Goal: Task Accomplishment & Management: Manage account settings

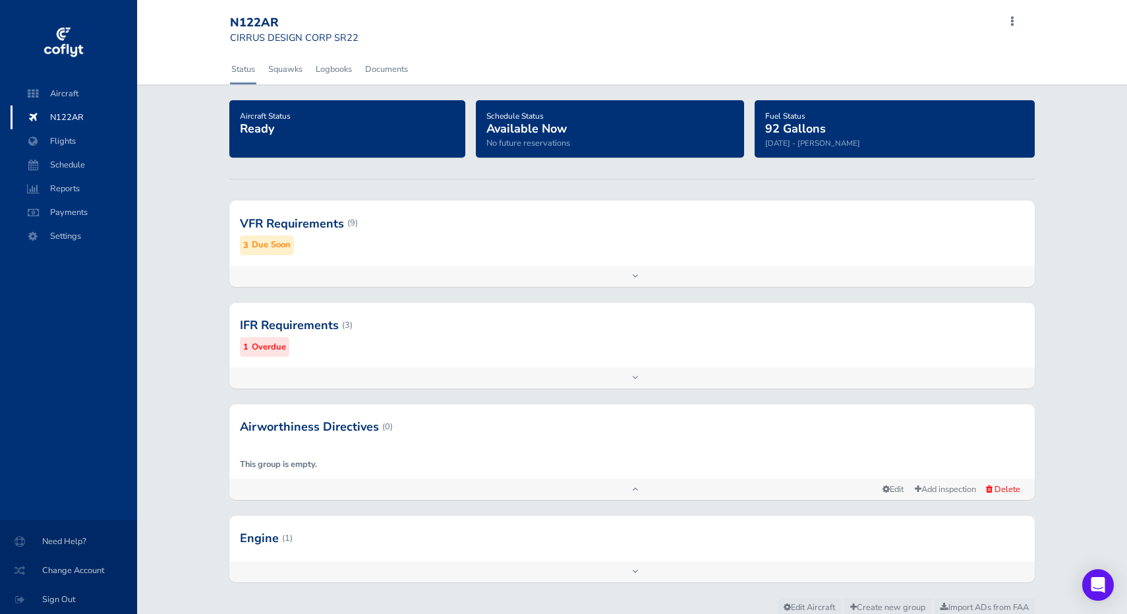
click at [309, 220] on div at bounding box center [632, 223] width 806 height 65
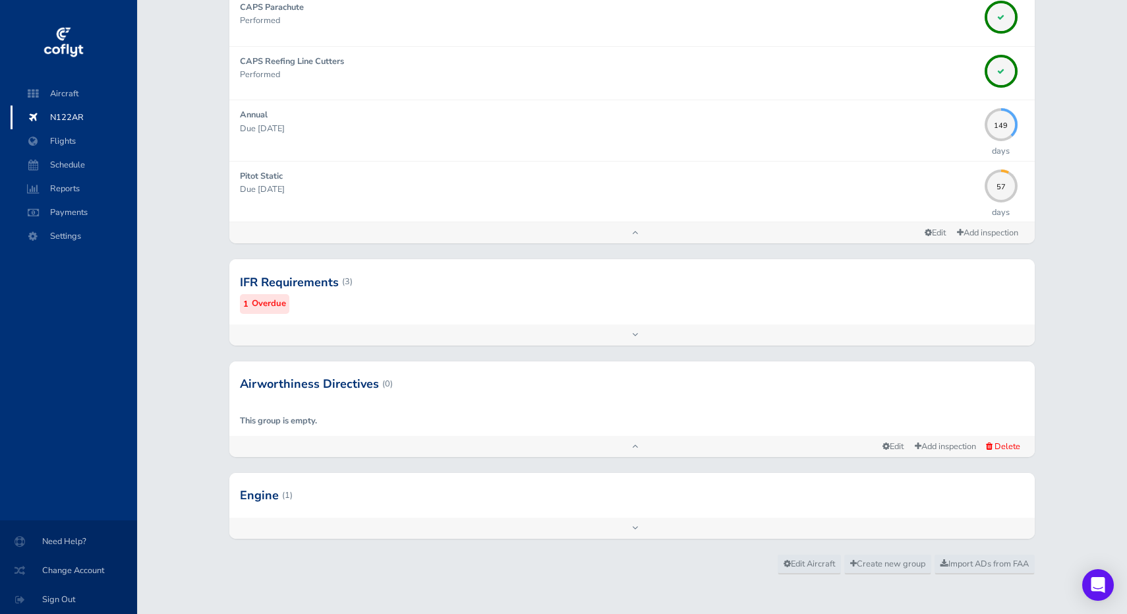
scroll to position [570, 0]
click at [267, 489] on div at bounding box center [632, 495] width 806 height 45
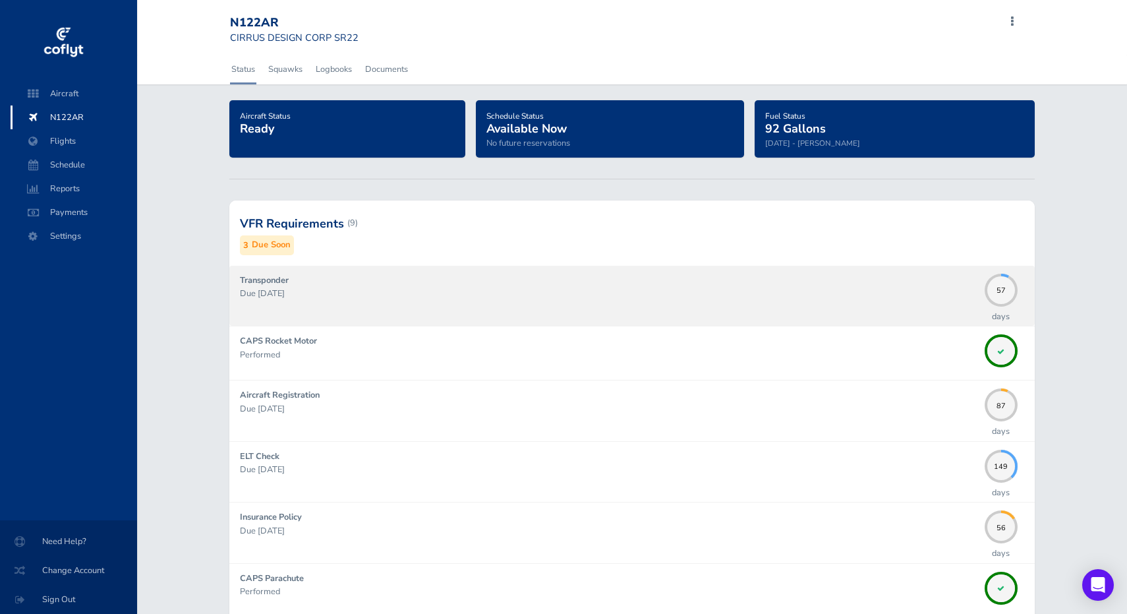
scroll to position [0, 0]
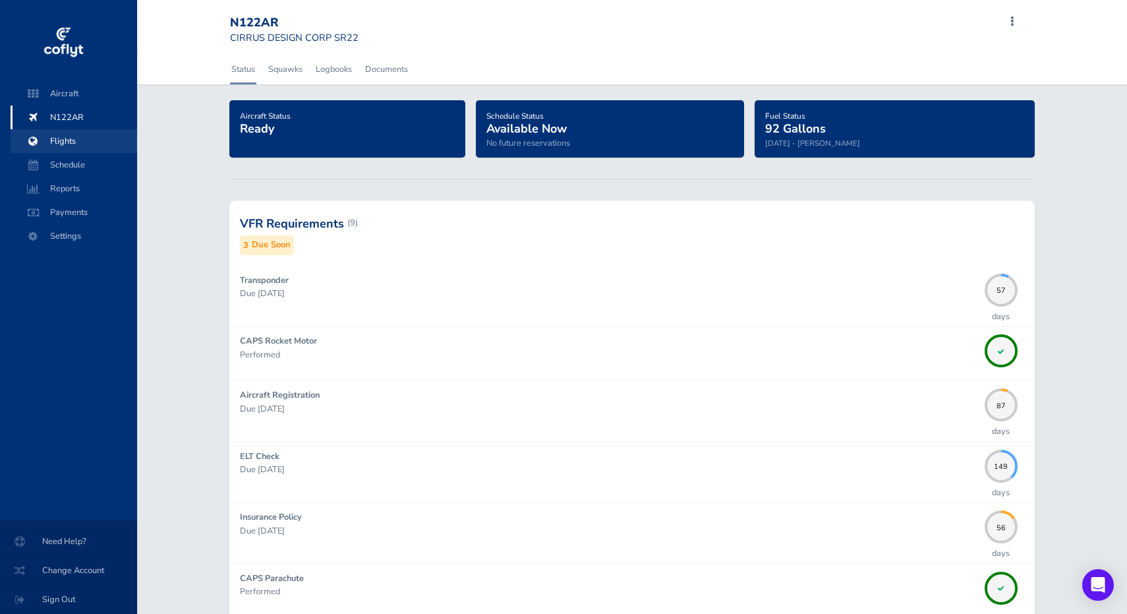
click at [68, 138] on span "Flights" at bounding box center [74, 141] width 100 height 24
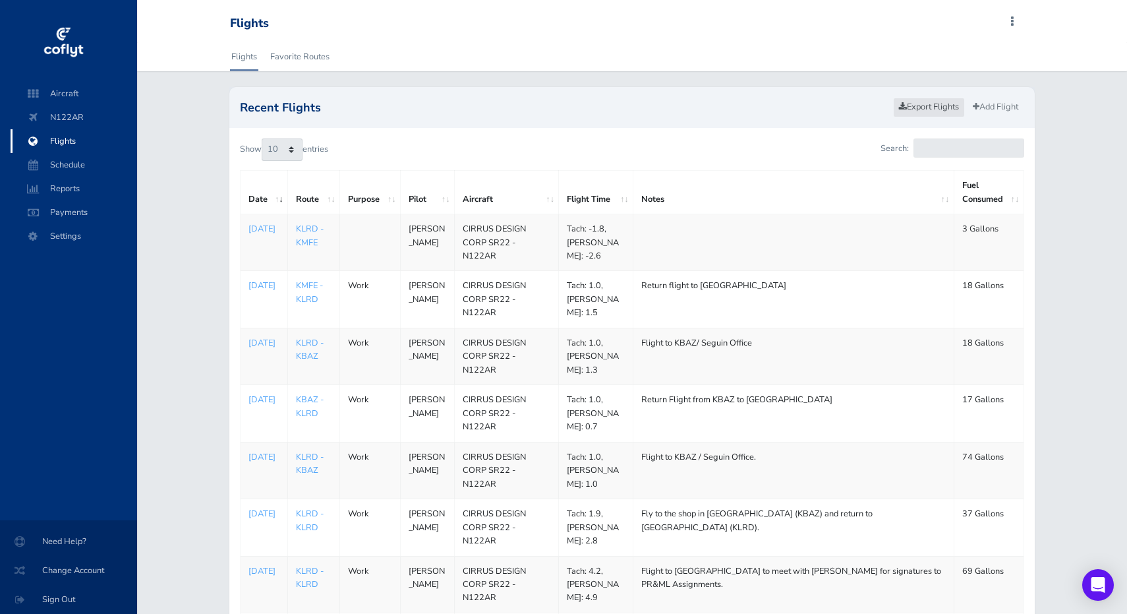
click at [931, 106] on link "Export Flights" at bounding box center [929, 107] width 72 height 19
click at [267, 231] on p "[DATE]" at bounding box center [264, 228] width 31 height 13
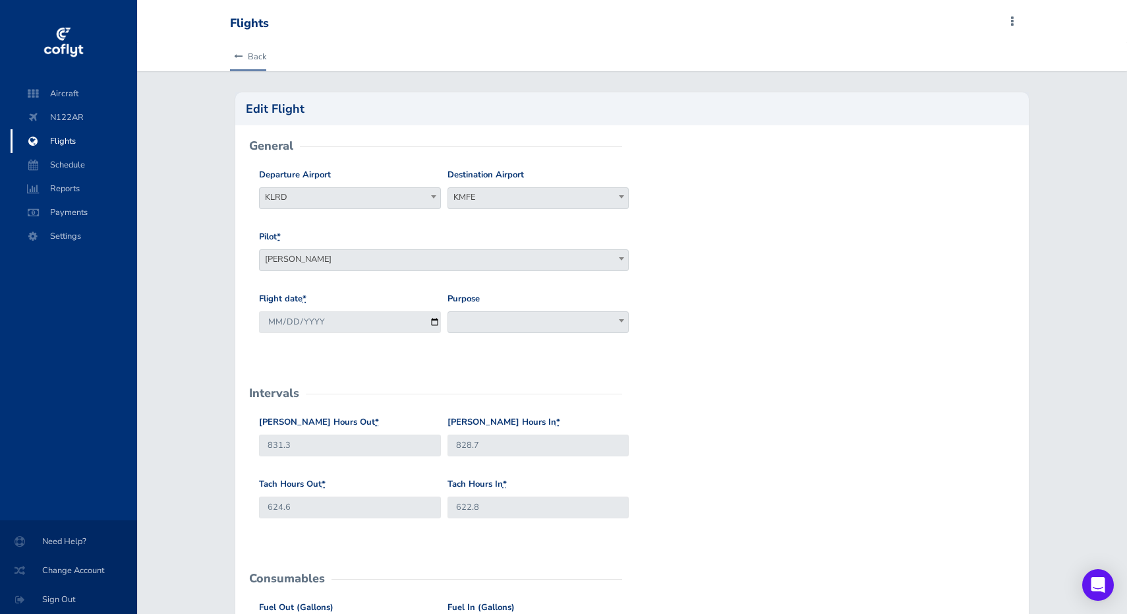
click at [238, 54] on icon at bounding box center [238, 57] width 9 height 9
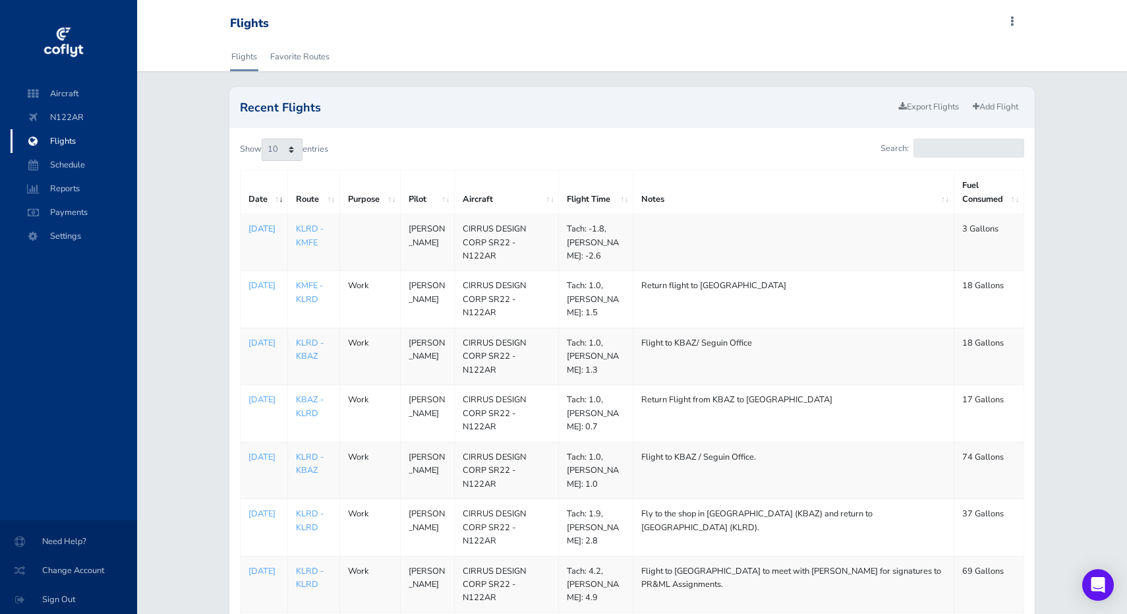
click at [261, 227] on p "[DATE]" at bounding box center [264, 228] width 31 height 13
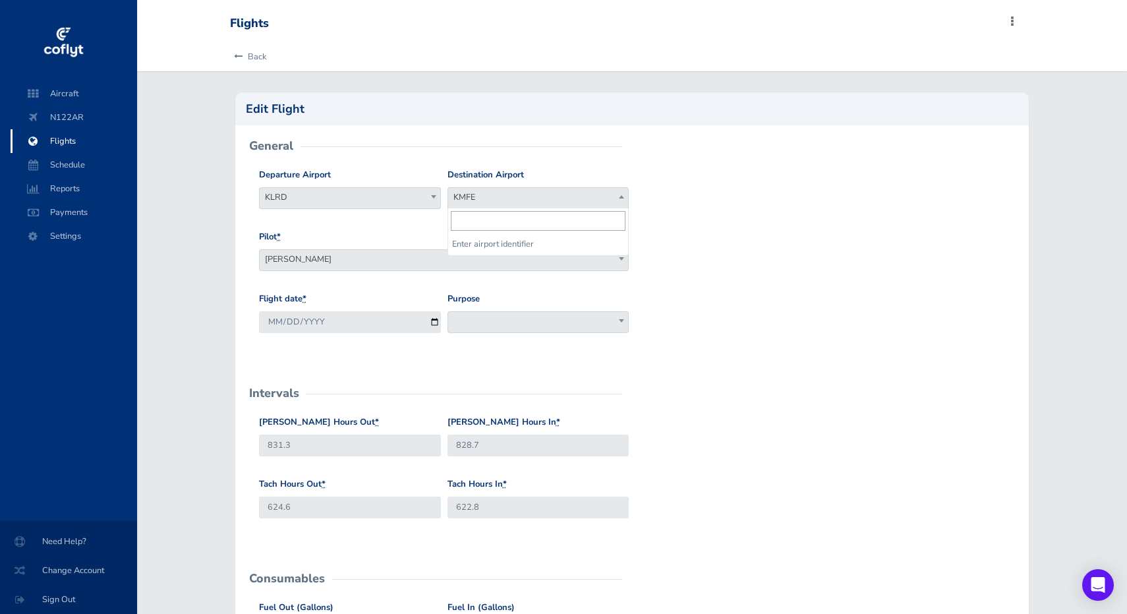
click at [471, 195] on span "KMFE" at bounding box center [538, 197] width 180 height 18
click at [802, 351] on div "Flight date * 2025-08-30 Purpose Work Personal Maintenance Checkout Landings Na…" at bounding box center [632, 323] width 753 height 62
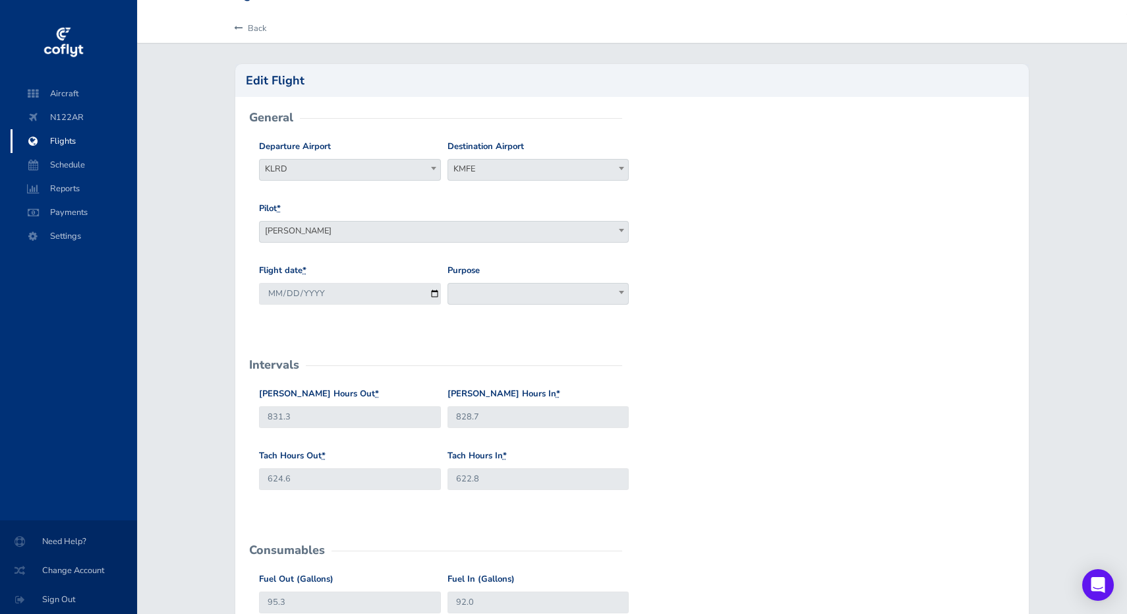
scroll to position [28, 0]
click at [520, 417] on input "828.7" at bounding box center [538, 418] width 181 height 22
type input "8"
type input "831.3"
click at [536, 475] on input "622.8" at bounding box center [538, 480] width 181 height 22
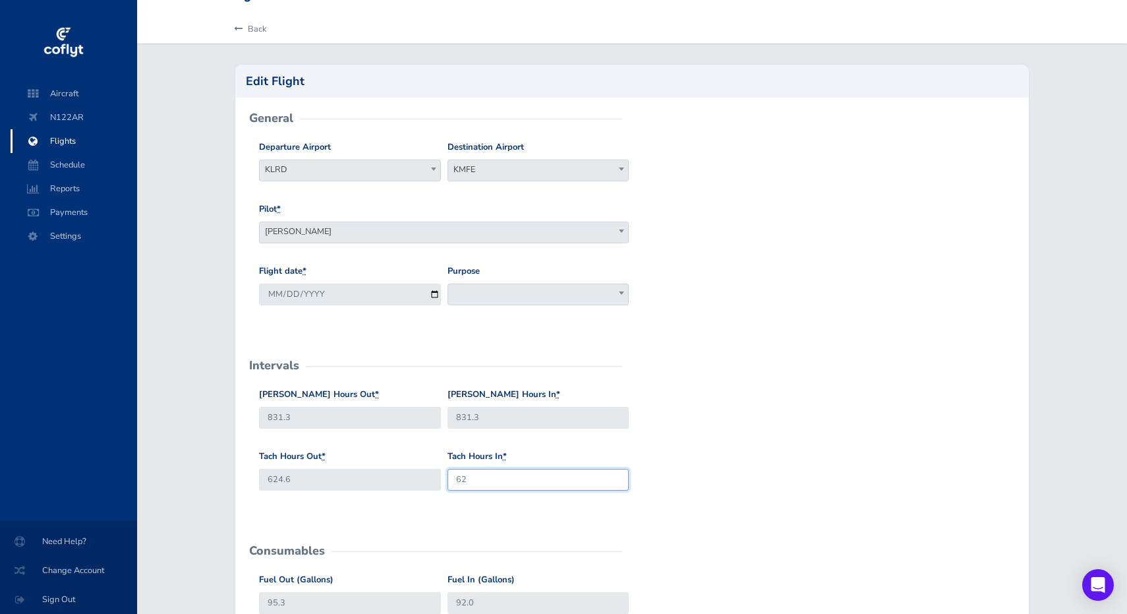
type input "6"
type input "624.6"
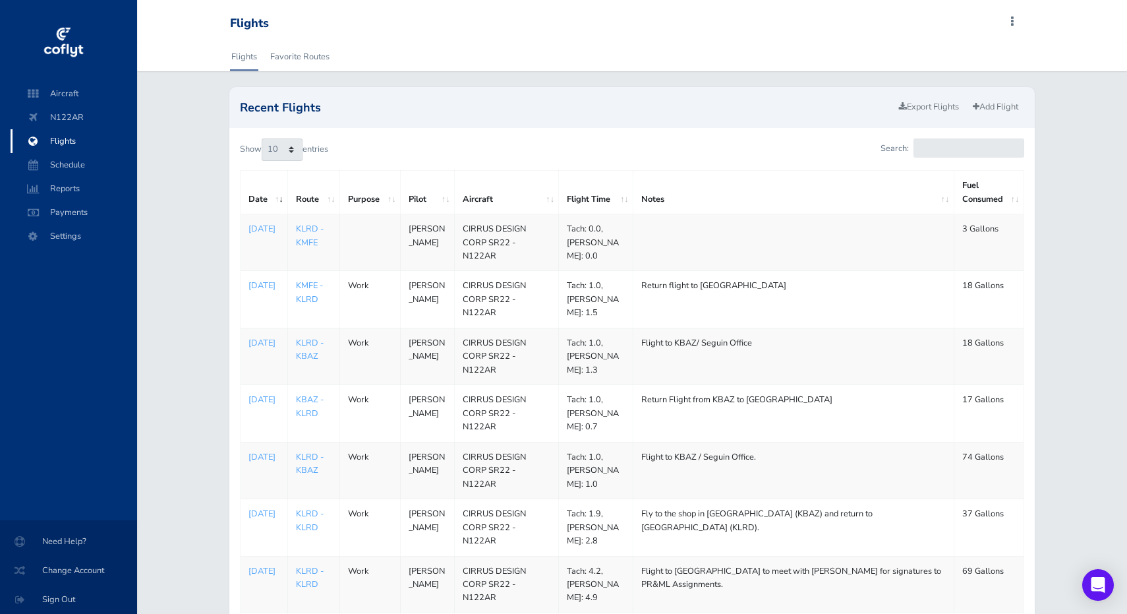
click at [313, 282] on link "KMFE - KLRD" at bounding box center [309, 292] width 27 height 25
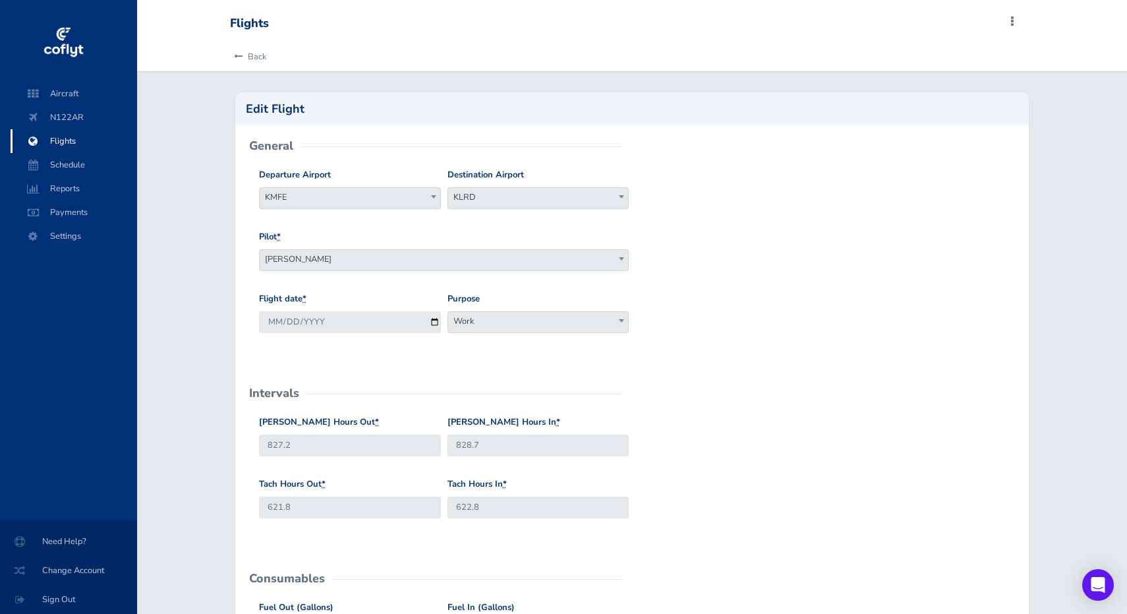
click at [433, 196] on b at bounding box center [433, 196] width 5 height 3
type input "kbaz"
select select "KBAZ"
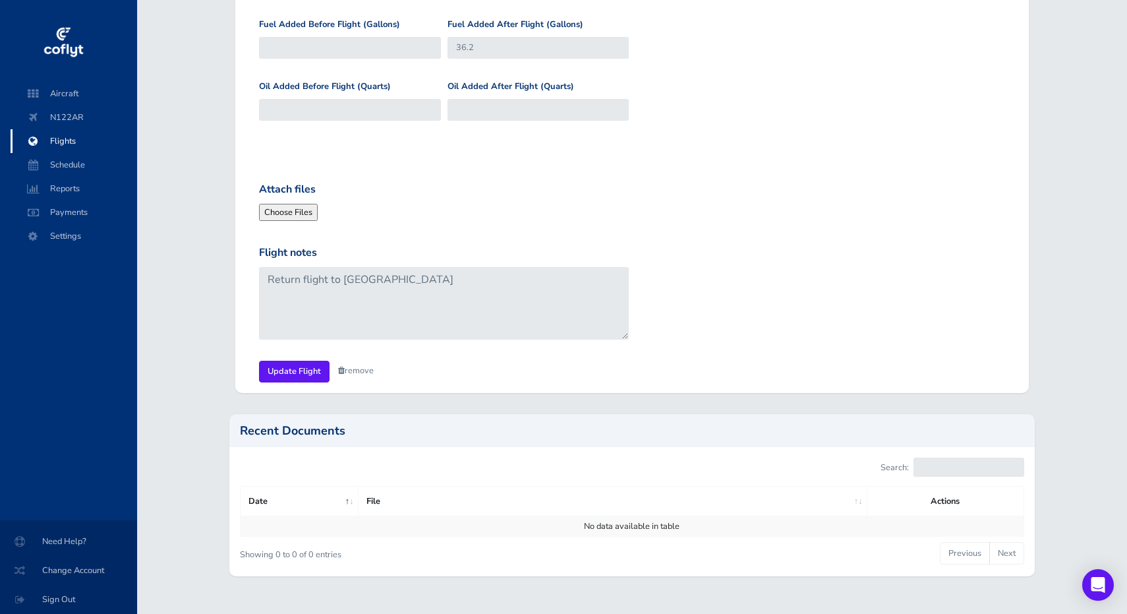
scroll to position [647, 0]
click at [300, 362] on input "Update Flight" at bounding box center [294, 370] width 71 height 22
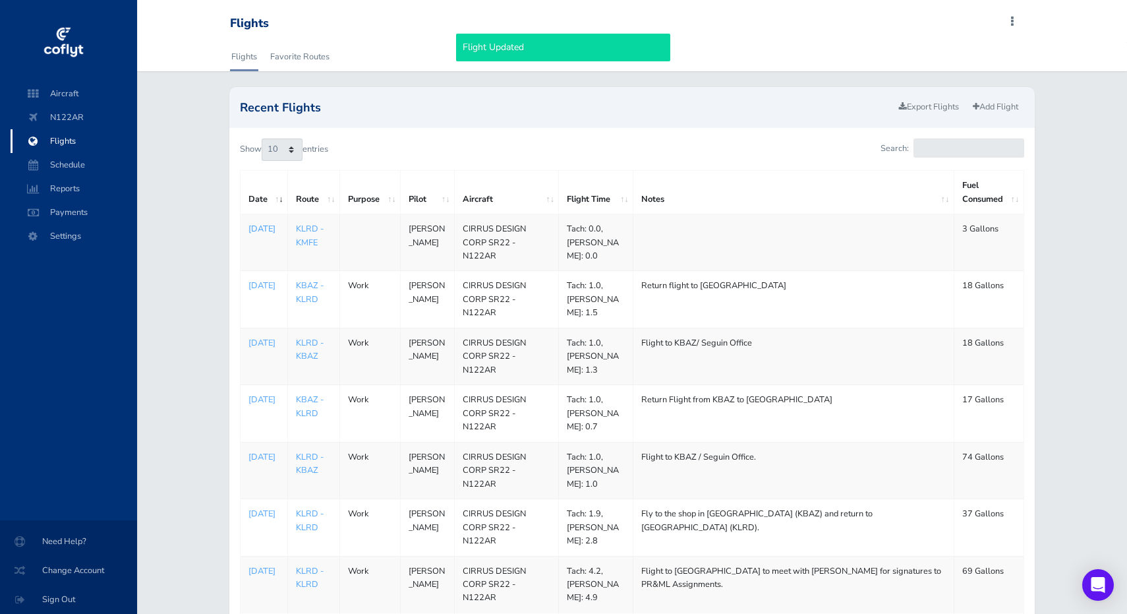
click at [264, 229] on p "[DATE]" at bounding box center [264, 228] width 31 height 13
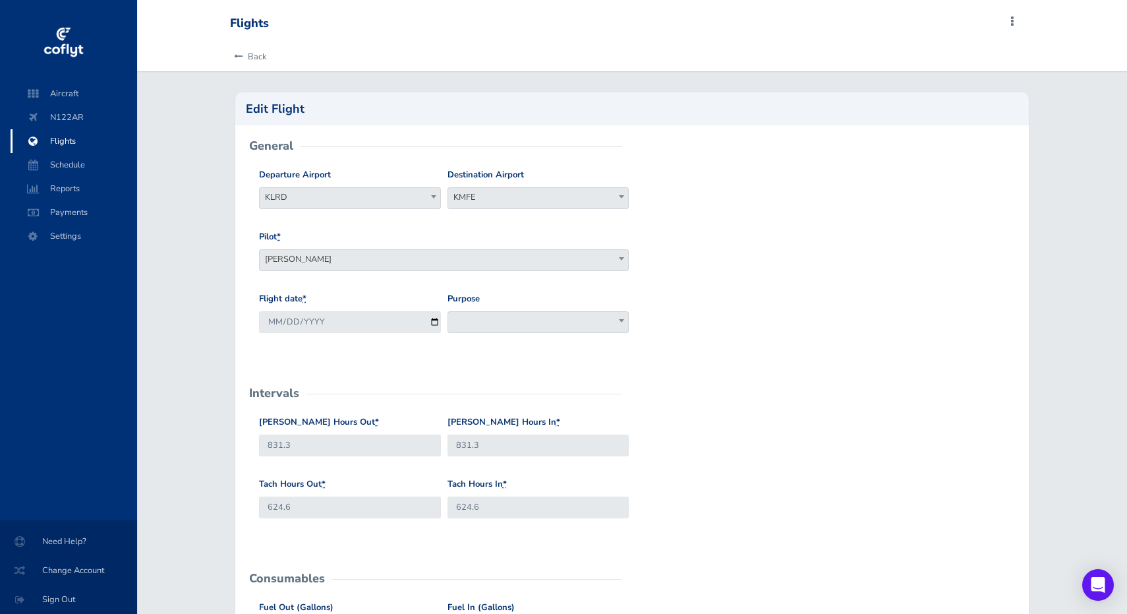
click at [537, 195] on span "KMFE" at bounding box center [538, 197] width 180 height 18
click at [525, 224] on input "search" at bounding box center [538, 221] width 175 height 20
type input "KLRD"
select select "KLRD"
click at [369, 444] on input "831.3" at bounding box center [349, 445] width 181 height 22
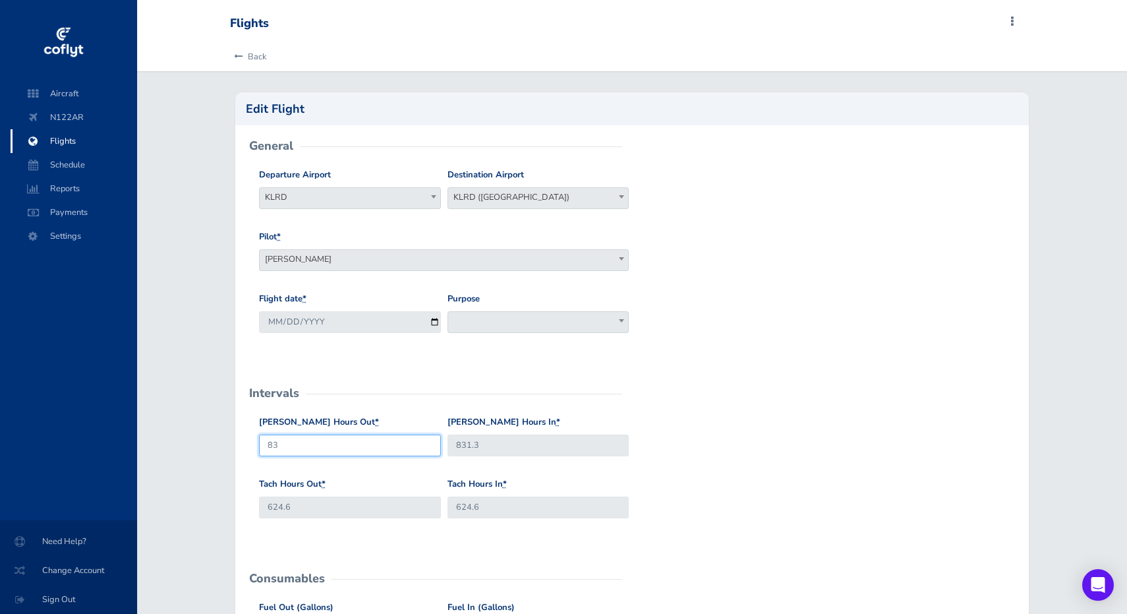
type input "8"
type input "828.7"
click at [338, 499] on input "624.6" at bounding box center [349, 507] width 181 height 22
type input "6"
type input "622.8"
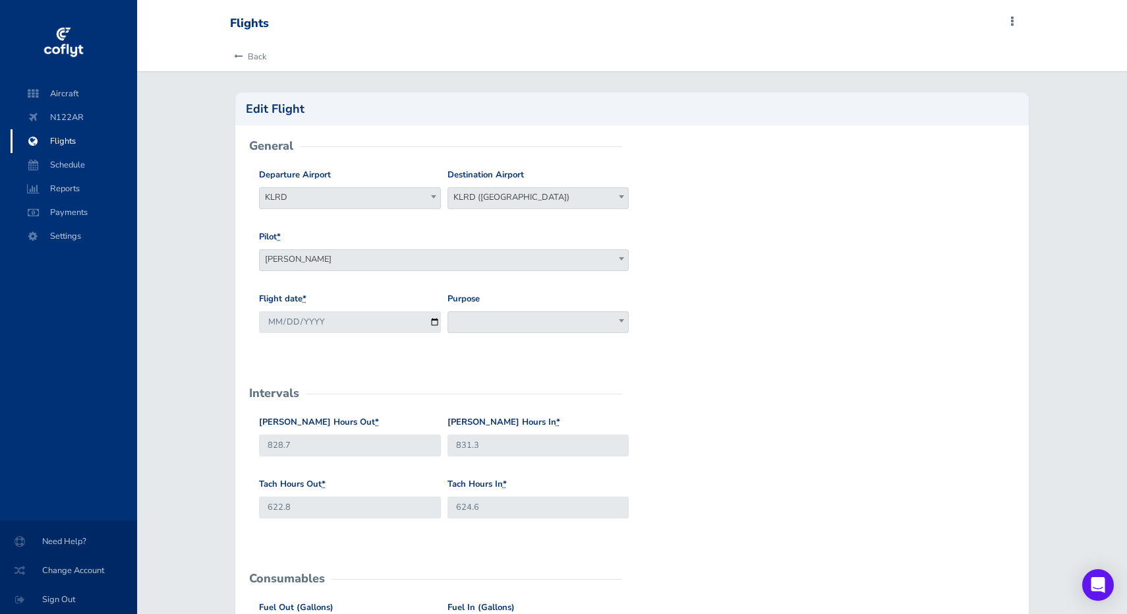
click at [332, 539] on form "General Departure Airport KLRD KLRD Destination Airport KMFE KLRD (Laredo Inter…" at bounding box center [632, 586] width 773 height 880
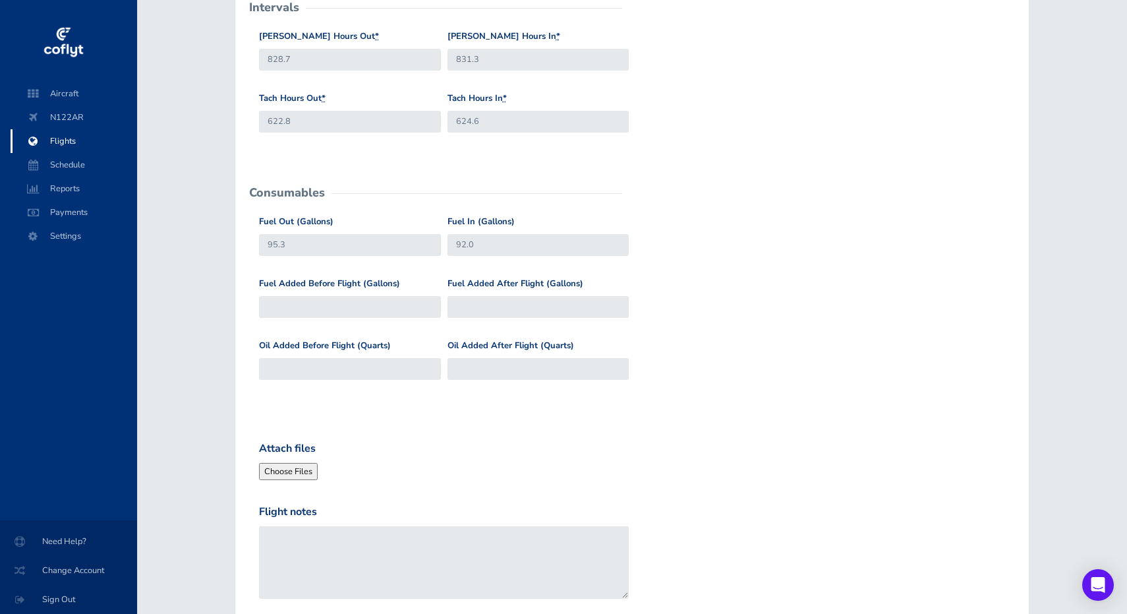
scroll to position [387, 0]
click at [338, 238] on input "95.3" at bounding box center [349, 244] width 181 height 22
type input "9"
type input "92.0"
click at [518, 241] on input "92.0" at bounding box center [538, 244] width 181 height 22
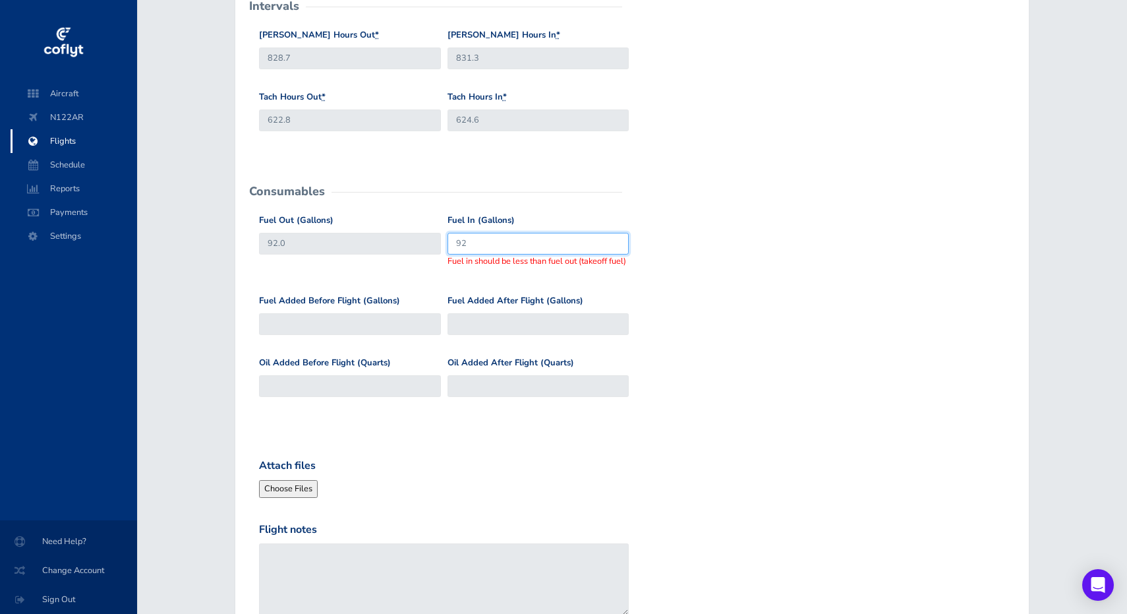
type input "9"
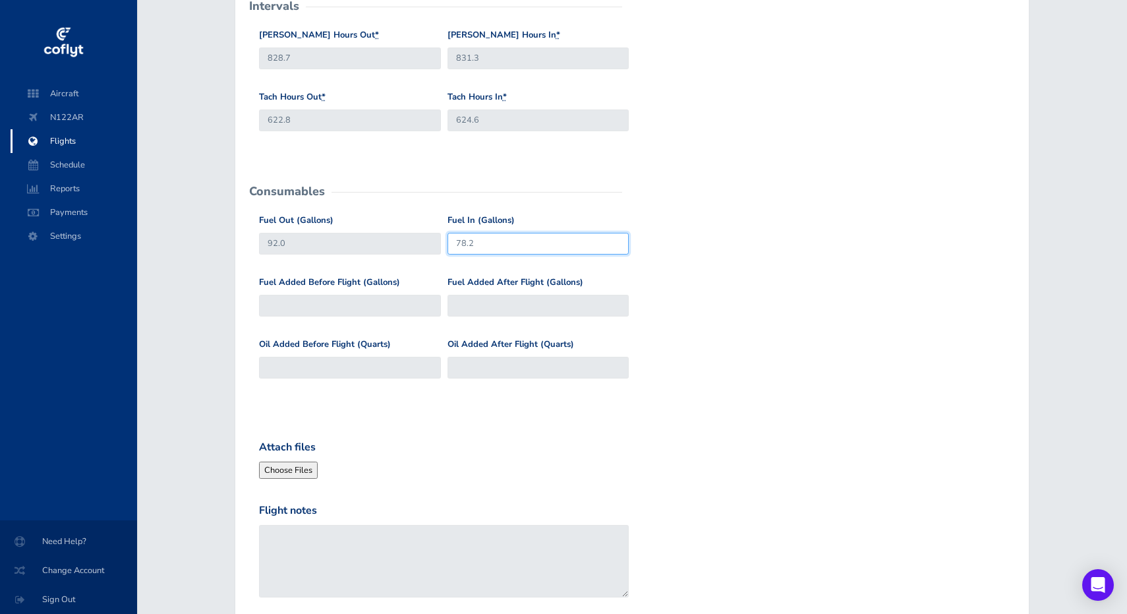
type input "78.2"
click at [534, 398] on form "General Departure Airport KLRD KLRD Destination Airport KMFE KLRD (Laredo Inter…" at bounding box center [632, 199] width 773 height 880
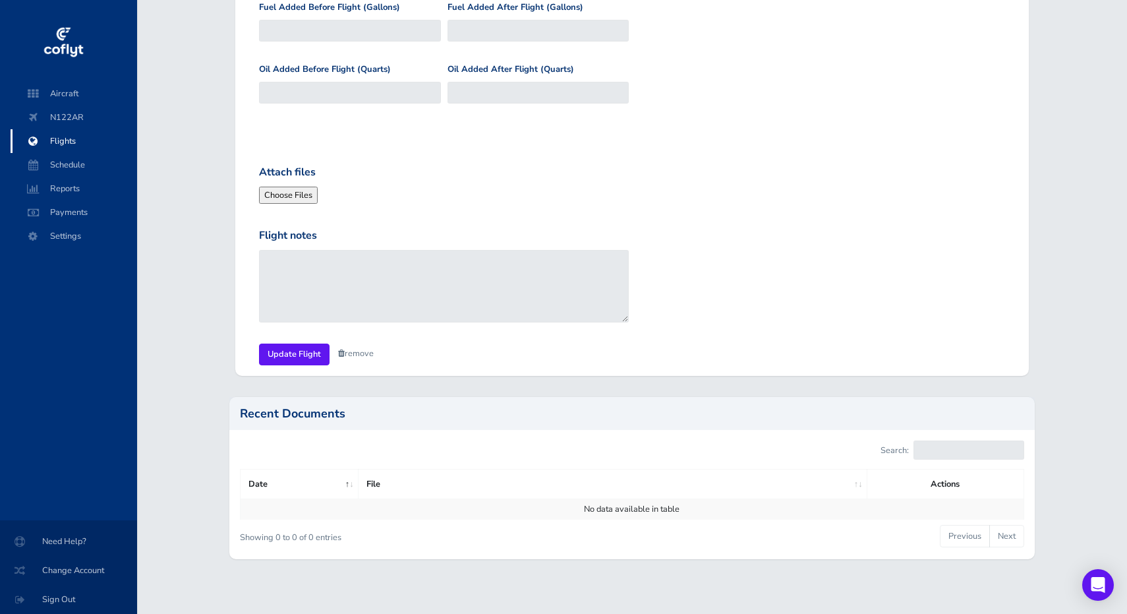
scroll to position [661, 0]
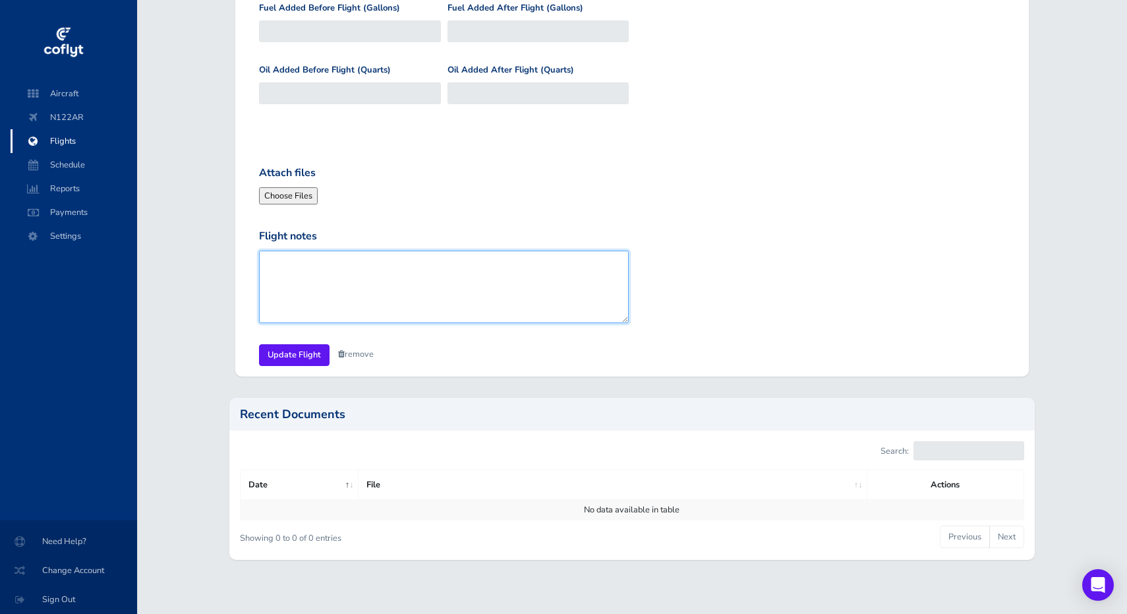
click at [316, 263] on textarea "Flight notes" at bounding box center [444, 287] width 370 height 73
click at [355, 258] on textarea "Flight to McAllen and Return to KLRD" at bounding box center [444, 287] width 370 height 73
click at [410, 256] on textarea "KMFE and Return to KLRD" at bounding box center [444, 287] width 370 height 73
type textarea "KMFE and Return to KLRD"
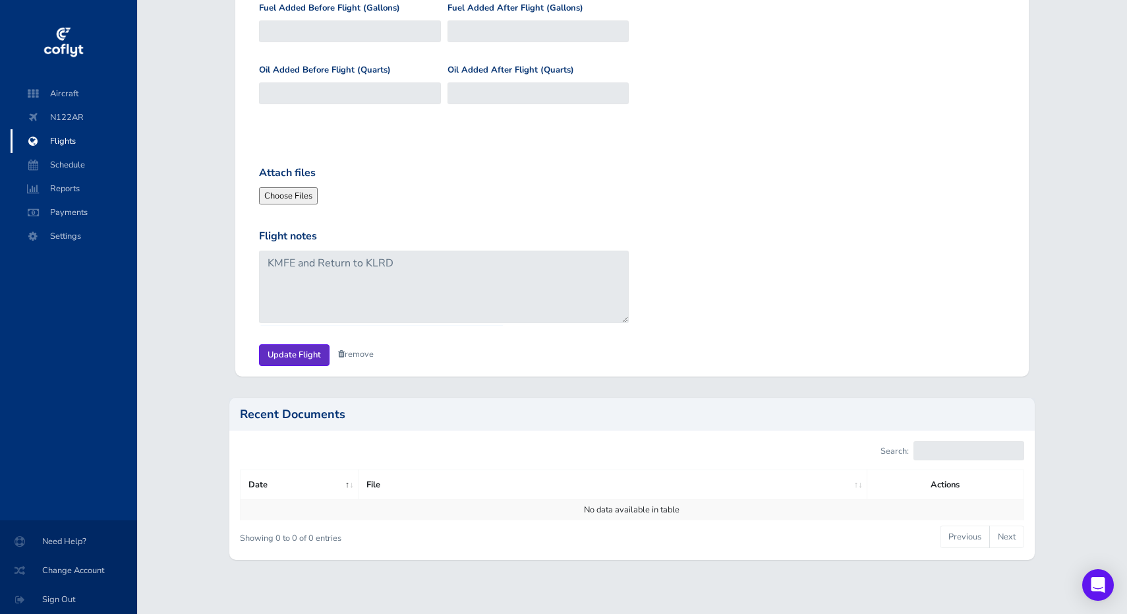
click at [295, 347] on input "Update Flight" at bounding box center [294, 355] width 71 height 22
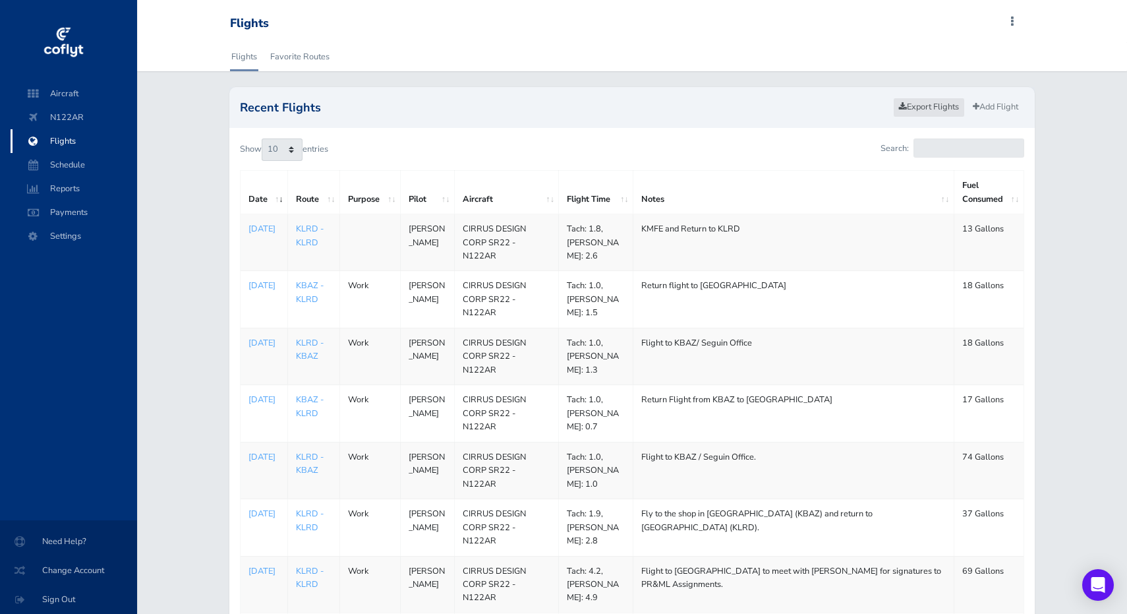
click at [926, 104] on link "Export Flights" at bounding box center [929, 107] width 72 height 19
